Goal: Task Accomplishment & Management: Complete application form

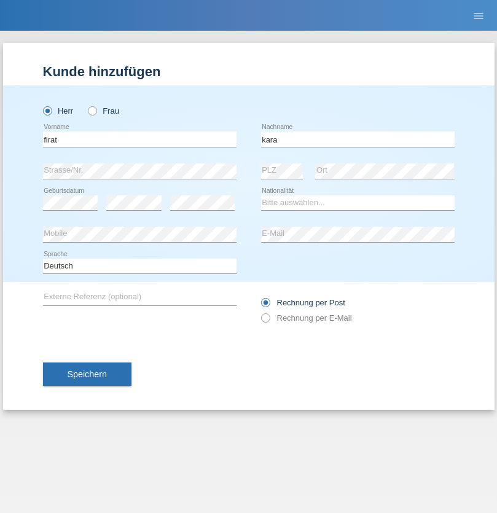
type input "kara"
select select "CH"
radio input "true"
click at [139, 139] on input "text" at bounding box center [140, 138] width 194 height 15
type input "Nuria"
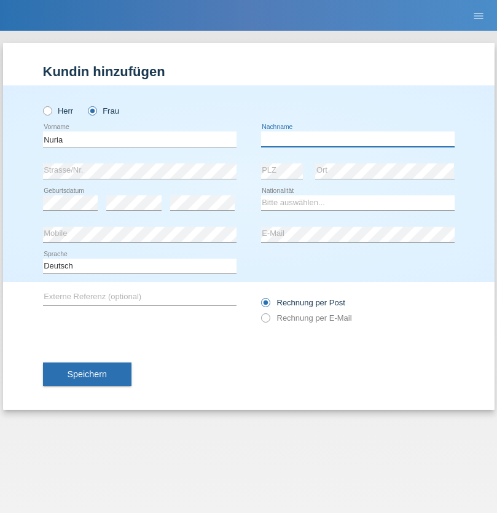
click at [358, 139] on input "text" at bounding box center [358, 138] width 194 height 15
type input "D'Antino"
select select "CH"
